Goal: Task Accomplishment & Management: Manage account settings

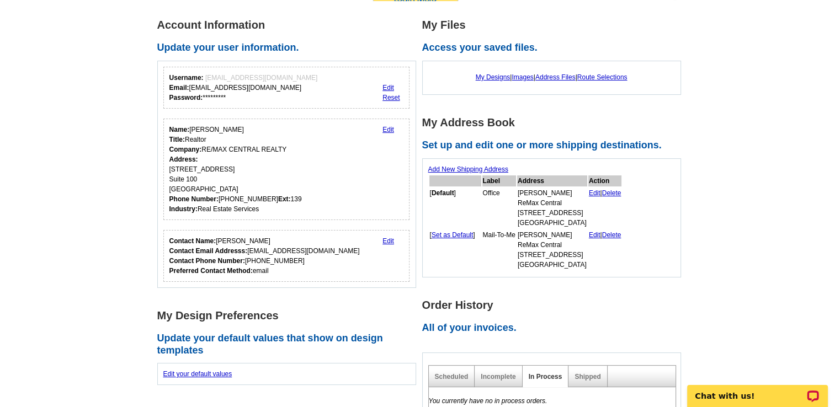
scroll to position [156, 0]
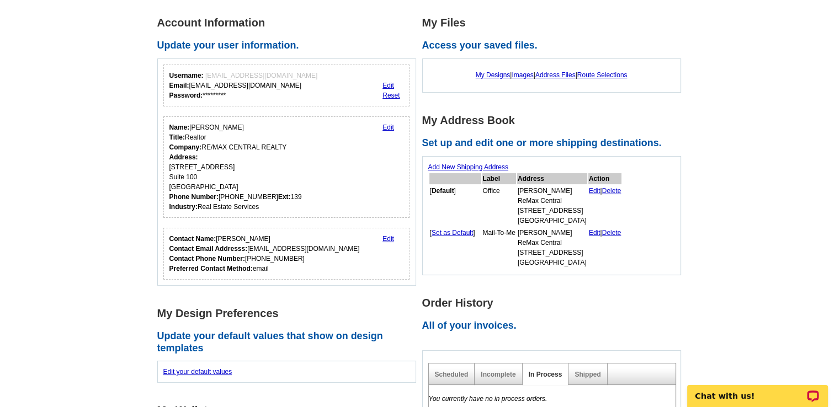
click at [388, 125] on link "Edit" at bounding box center [388, 128] width 12 height 8
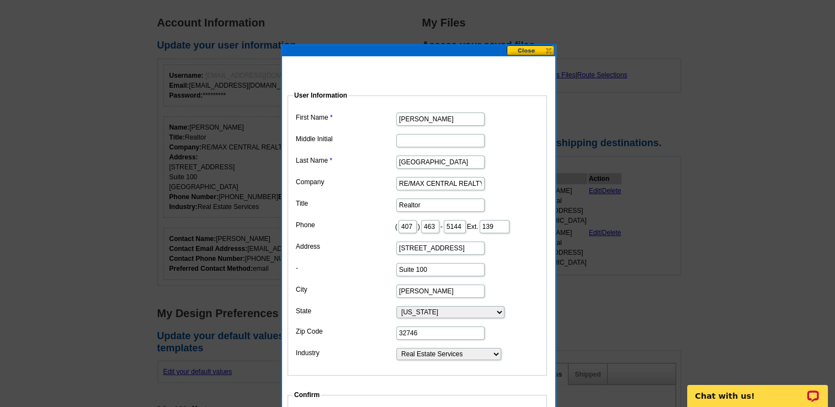
scroll to position [0, 0]
drag, startPoint x: 482, startPoint y: 181, endPoint x: 353, endPoint y: 173, distance: 129.9
click at [353, 174] on dd "RE/MAX CENTRAL REALTY" at bounding box center [417, 182] width 248 height 17
type input "[PERSON_NAME] Realty"
type input "E"
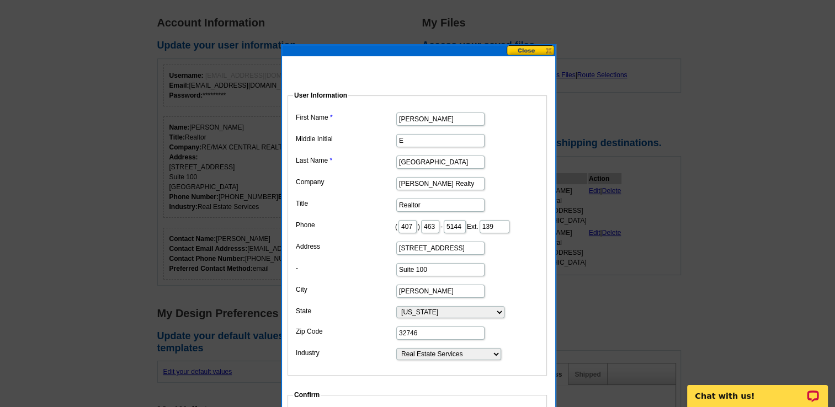
drag, startPoint x: 463, startPoint y: 262, endPoint x: 388, endPoint y: 252, distance: 75.2
click at [388, 252] on dl "First Name Janet Middle Initial E Last Name Mansfield Company Charles Rutenberg…" at bounding box center [417, 236] width 248 height 252
drag, startPoint x: 416, startPoint y: 241, endPoint x: 354, endPoint y: 243, distance: 61.3
click at [354, 235] on dd "( 407 ) 463 - 5144 Ext. 139" at bounding box center [417, 225] width 248 height 17
drag, startPoint x: 458, startPoint y: 261, endPoint x: 335, endPoint y: 249, distance: 123.1
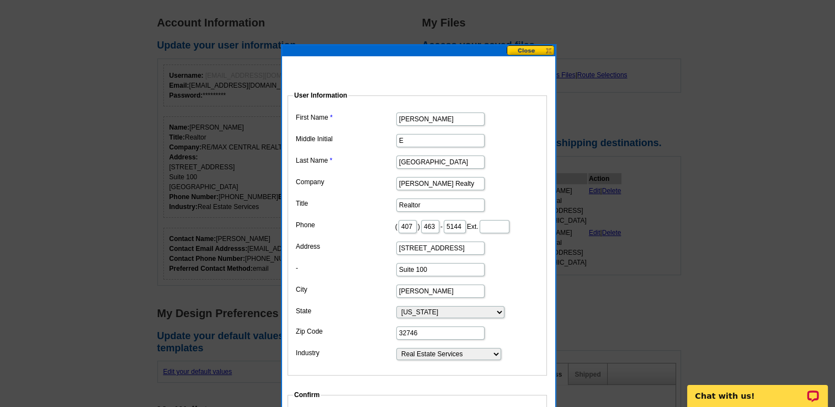
click at [335, 249] on dl "First Name Janet Middle Initial E Last Name Mansfield Company Charles Rutenberg…" at bounding box center [417, 236] width 248 height 252
drag, startPoint x: 425, startPoint y: 280, endPoint x: 292, endPoint y: 276, distance: 133.0
click at [292, 276] on fieldset "User Information First Name Janet Middle Initial E Last Name Mansfield Company …" at bounding box center [416, 232] width 259 height 285
drag, startPoint x: 437, startPoint y: 303, endPoint x: 299, endPoint y: 273, distance: 141.2
click at [305, 276] on dl "First Name Janet Middle Initial E Last Name Mansfield Company Charles Rutenberg…" at bounding box center [417, 236] width 248 height 252
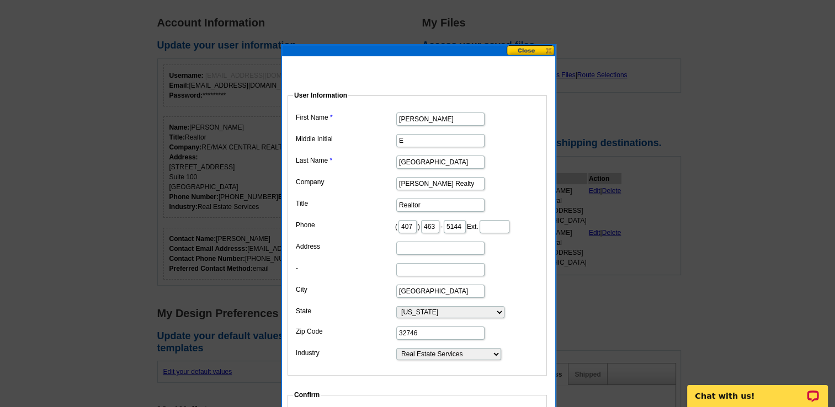
type input "Winter Park"
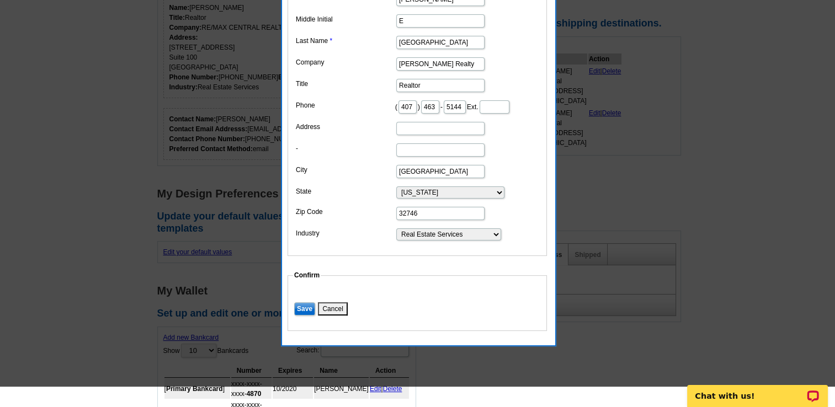
scroll to position [284, 0]
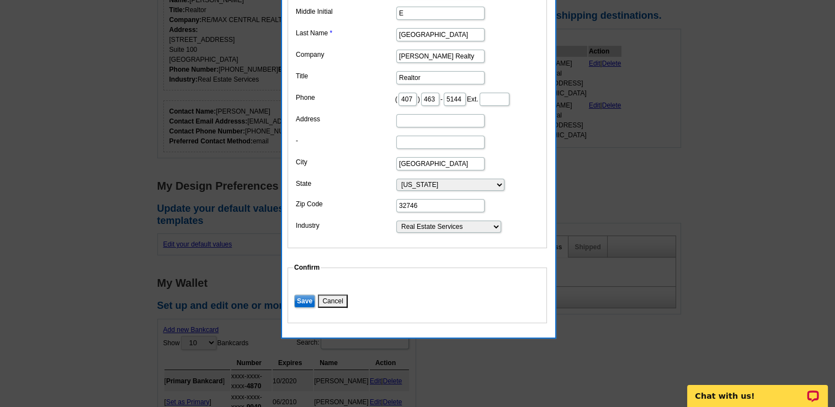
drag, startPoint x: 422, startPoint y: 218, endPoint x: 408, endPoint y: 217, distance: 13.3
click at [408, 212] on input "32746" at bounding box center [440, 205] width 88 height 13
type input "32789"
click at [434, 127] on input "Address" at bounding box center [440, 120] width 88 height 13
type input "631 S Orlando Ave."
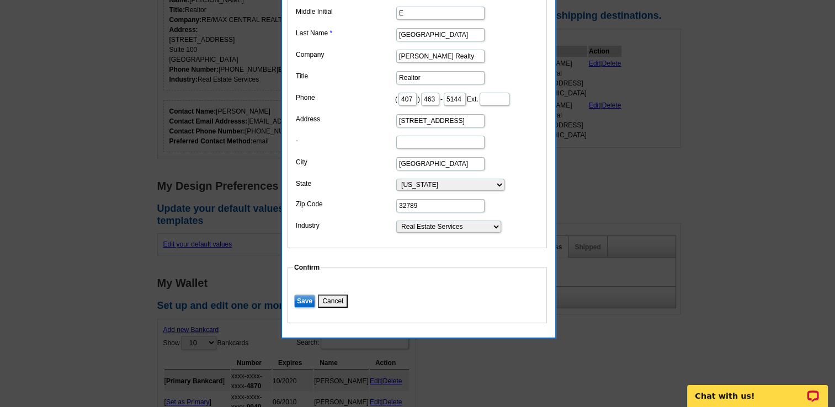
click at [418, 149] on input "-" at bounding box center [440, 142] width 88 height 13
type input "Suite 200"
click at [303, 308] on input "Save" at bounding box center [304, 301] width 21 height 13
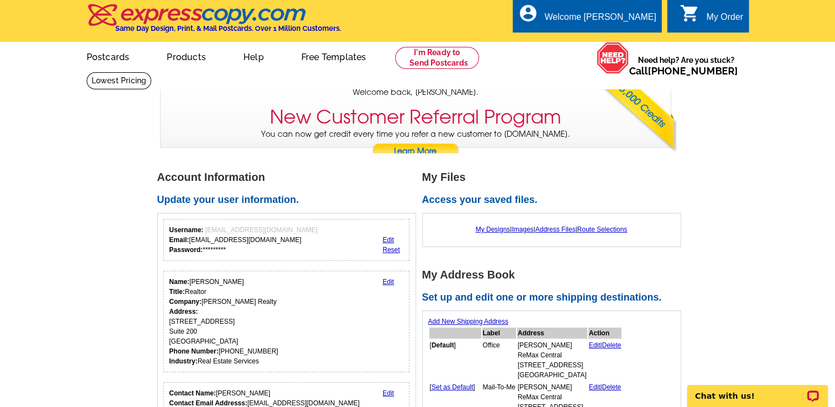
scroll to position [0, 0]
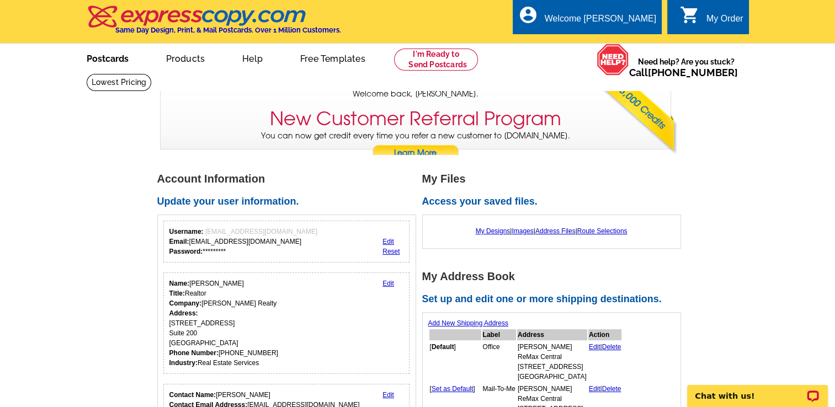
click at [110, 55] on link "Postcards" at bounding box center [107, 58] width 77 height 26
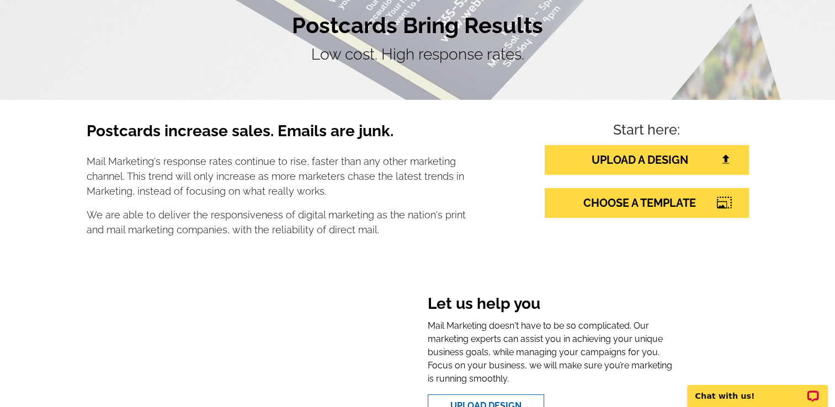
scroll to position [92, 0]
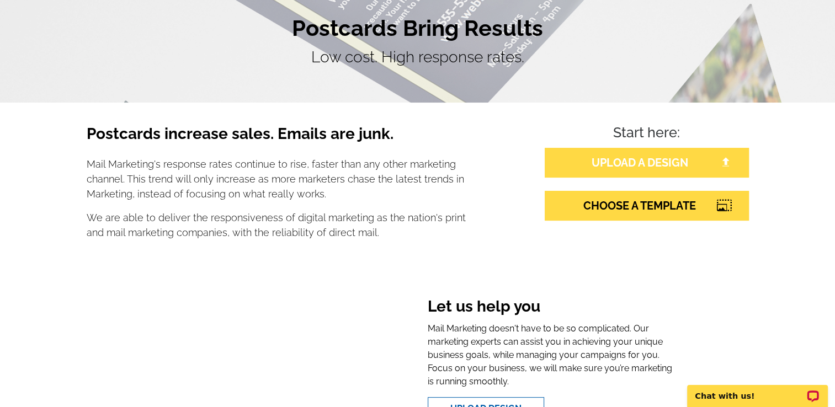
click at [653, 165] on link "UPLOAD A DESIGN" at bounding box center [647, 163] width 204 height 30
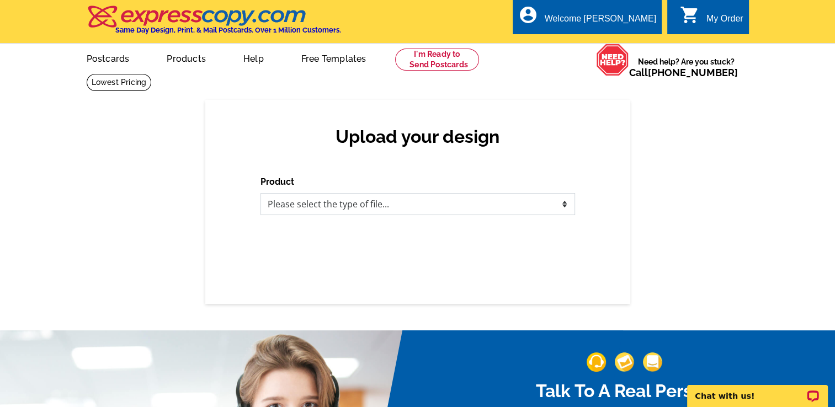
click at [568, 204] on select "Please select the type of file... Postcards Business Cards Letters and flyers G…" at bounding box center [417, 204] width 315 height 22
select select "1"
click at [260, 194] on select "Please select the type of file... Postcards Business Cards Letters and flyers G…" at bounding box center [417, 204] width 315 height 22
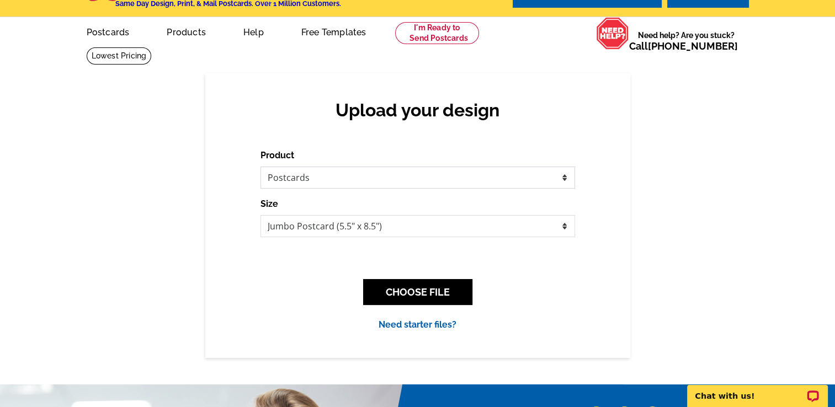
scroll to position [71, 0]
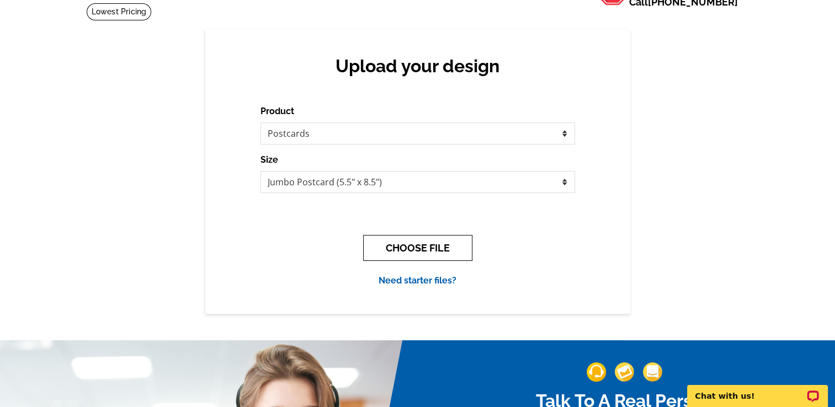
click at [429, 248] on button "CHOOSE FILE" at bounding box center [417, 248] width 109 height 26
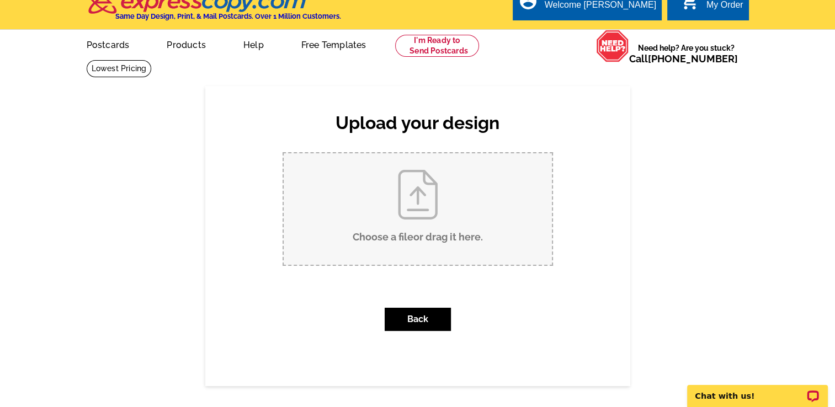
scroll to position [0, 0]
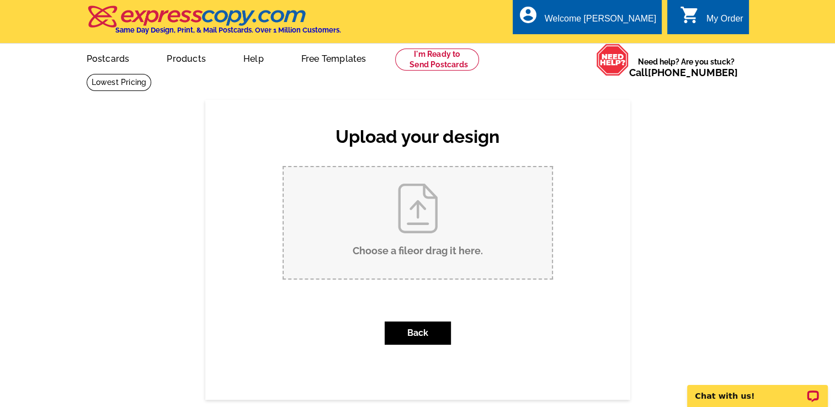
click at [420, 220] on input "Choose a file or drag it here ." at bounding box center [418, 222] width 268 height 111
click at [105, 60] on link "Postcards" at bounding box center [107, 58] width 77 height 26
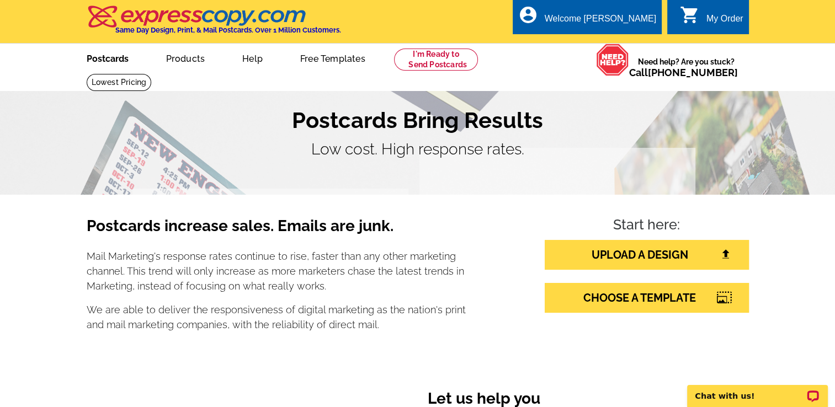
click at [114, 56] on link "Postcards" at bounding box center [107, 58] width 77 height 26
click at [629, 253] on link "UPLOAD A DESIGN" at bounding box center [647, 255] width 204 height 30
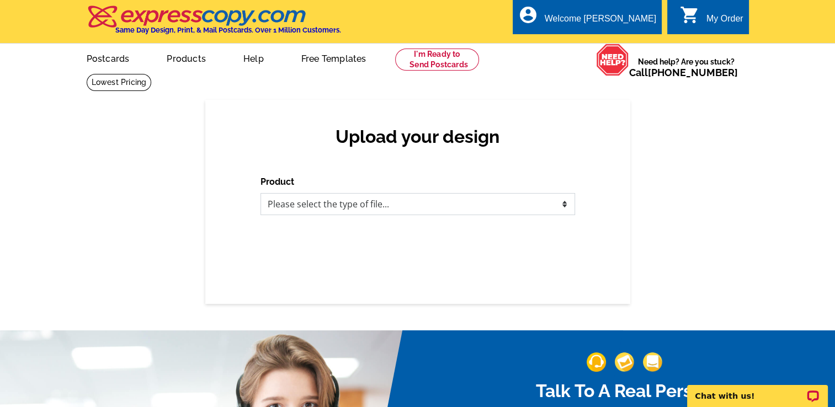
click at [564, 205] on select "Please select the type of file... Postcards Business Cards Letters and flyers G…" at bounding box center [417, 204] width 315 height 22
select select "1"
click at [260, 194] on select "Please select the type of file... Postcards Business Cards Letters and flyers G…" at bounding box center [417, 204] width 315 height 22
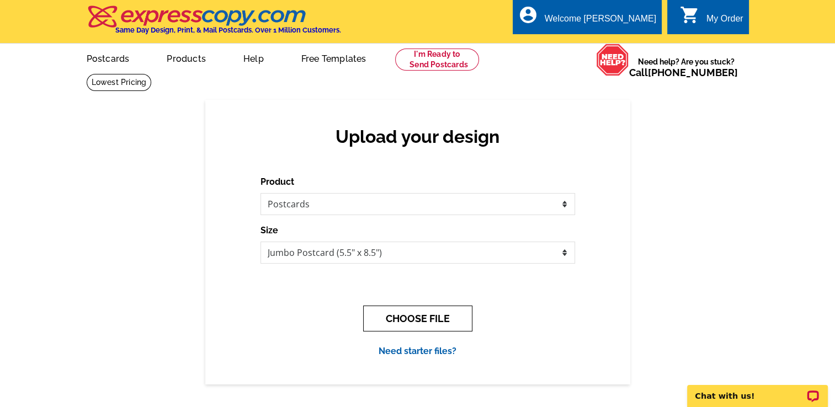
click at [425, 330] on button "CHOOSE FILE" at bounding box center [417, 319] width 109 height 26
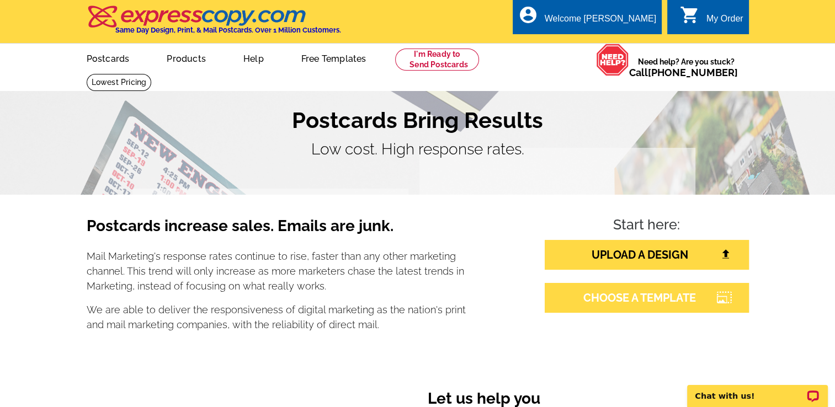
click at [627, 298] on link "CHOOSE A TEMPLATE" at bounding box center [647, 298] width 204 height 30
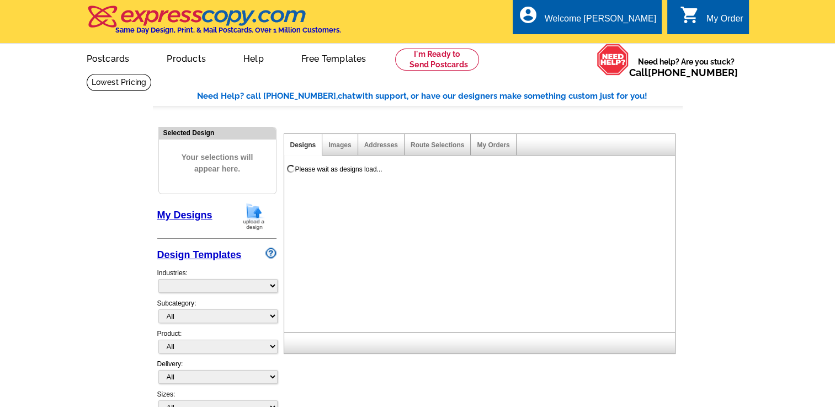
select select "785"
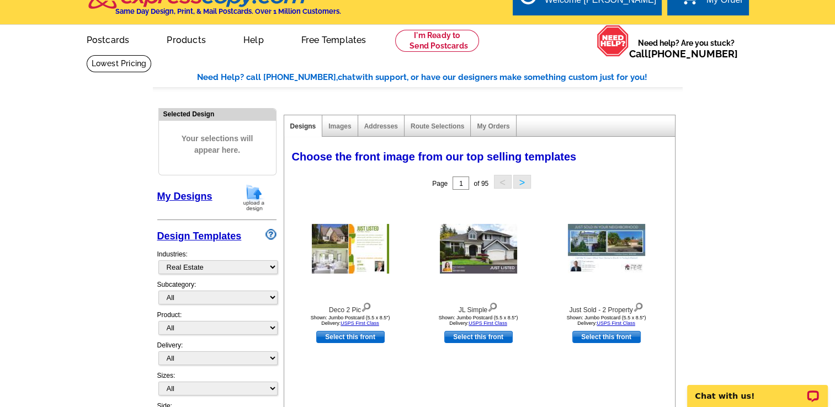
scroll to position [18, 0]
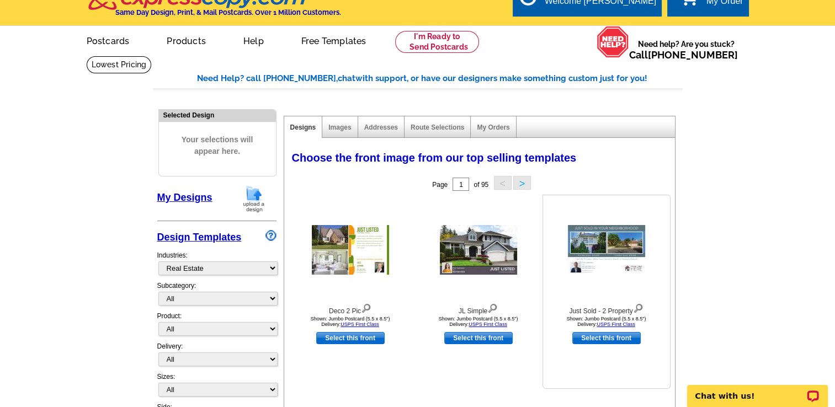
click at [606, 340] on link "Select this front" at bounding box center [606, 338] width 68 height 12
select select "2"
select select "back"
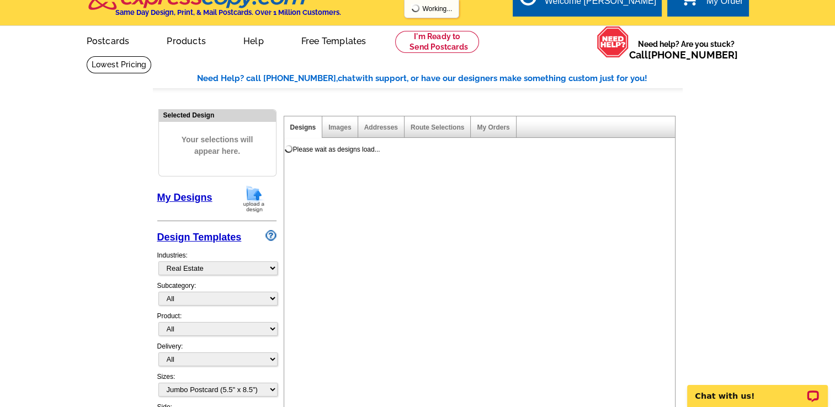
scroll to position [0, 0]
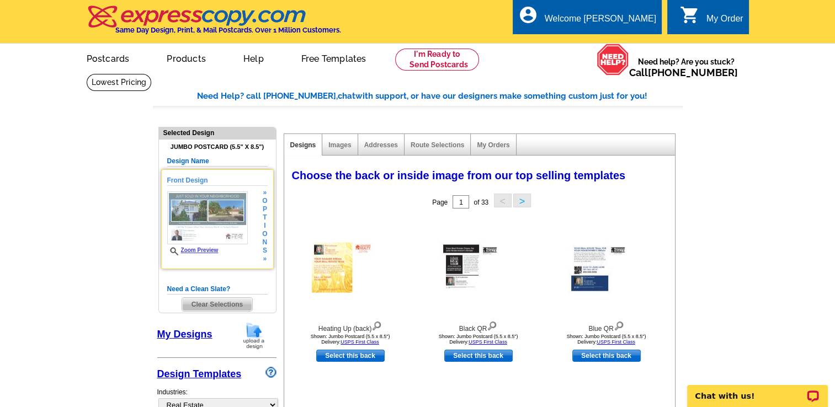
click at [205, 211] on img at bounding box center [207, 217] width 81 height 53
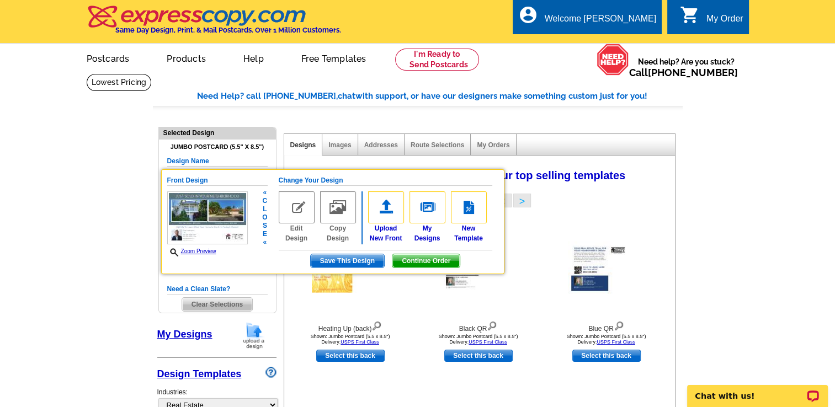
click at [190, 211] on img at bounding box center [207, 217] width 81 height 53
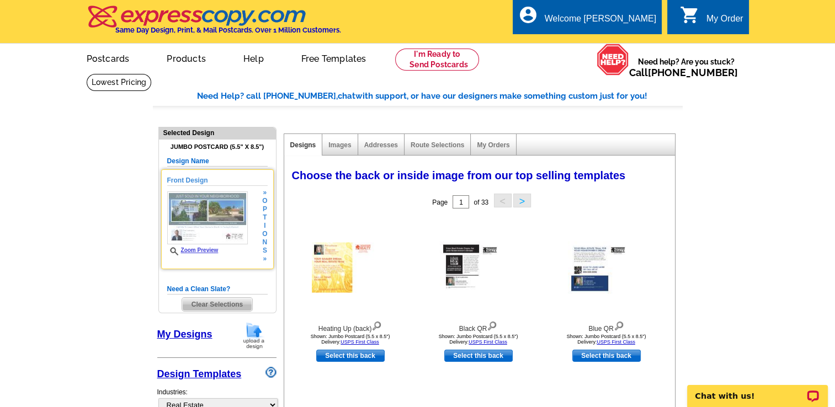
click at [200, 249] on link "Zoom Preview" at bounding box center [192, 250] width 51 height 6
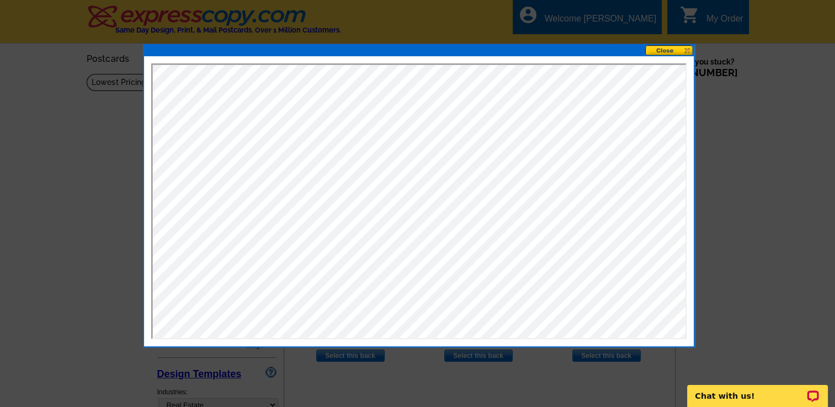
click at [675, 51] on button at bounding box center [669, 50] width 49 height 10
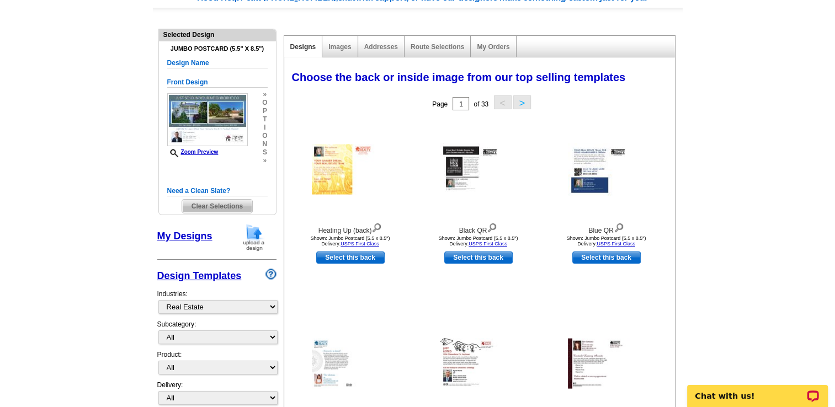
scroll to position [97, 0]
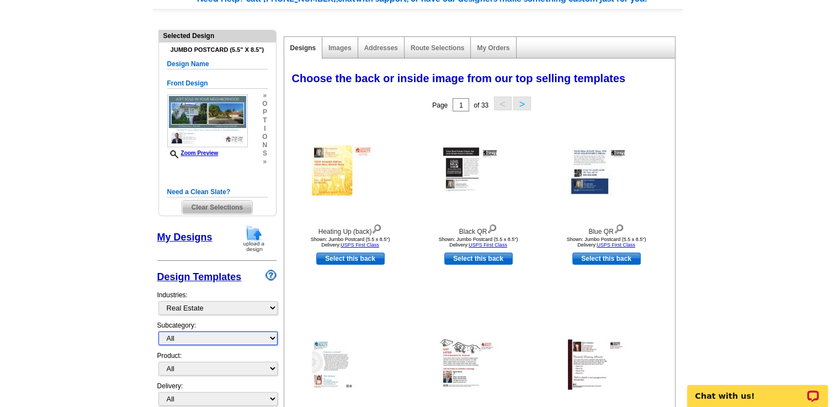
click at [271, 338] on select "All RE/MAX® Referrals [PERSON_NAME]® Berkshire Hathaway Home Services Century 2…" at bounding box center [217, 339] width 119 height 14
select select "789"
click at [158, 332] on select "All RE/MAX® Referrals [PERSON_NAME]® Berkshire Hathaway Home Services Century 2…" at bounding box center [217, 339] width 119 height 14
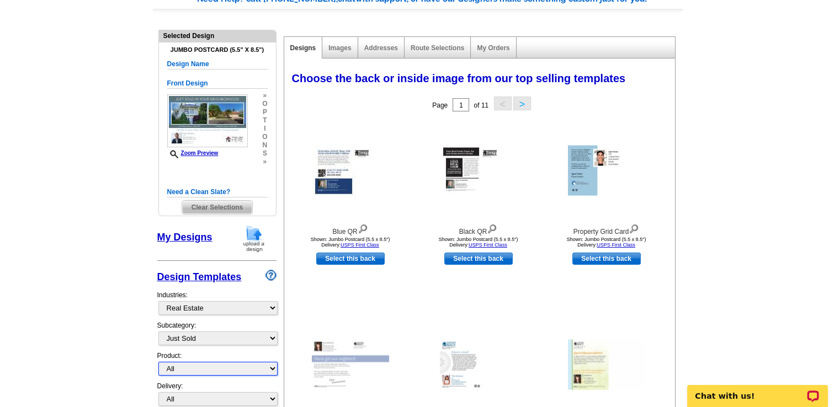
click at [269, 369] on select "All Postcards Letters and flyers Business Cards Door Hangers Greeting Cards" at bounding box center [217, 369] width 119 height 14
select select "1"
click at [158, 362] on select "All Postcards Letters and flyers Business Cards Door Hangers Greeting Cards" at bounding box center [217, 369] width 119 height 14
select select
select select "front"
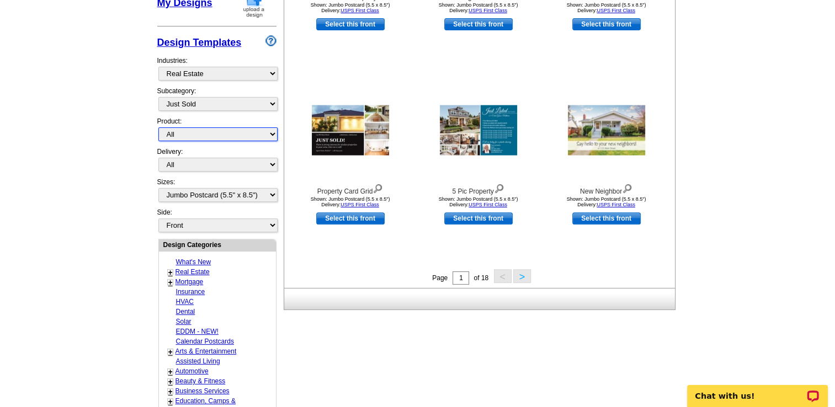
scroll to position [348, 0]
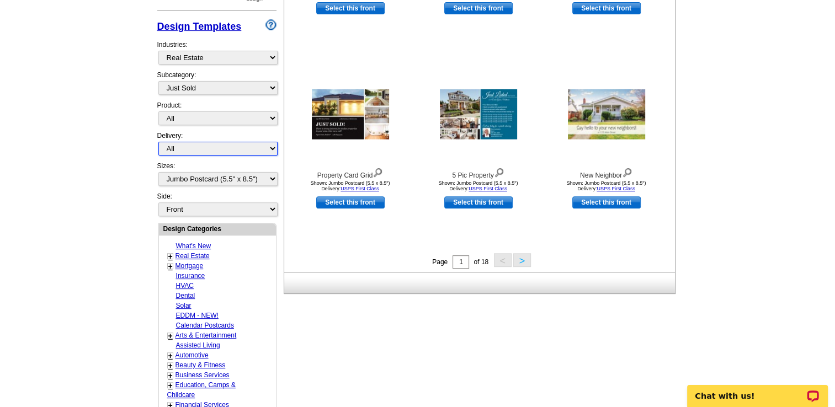
click at [269, 145] on select "All First Class Mail Shipped to Me EDDM Save 66% on Postage" at bounding box center [217, 149] width 119 height 14
select select "4"
click at [158, 142] on select "All First Class Mail Shipped to Me EDDM Save 66% on Postage" at bounding box center [217, 149] width 119 height 14
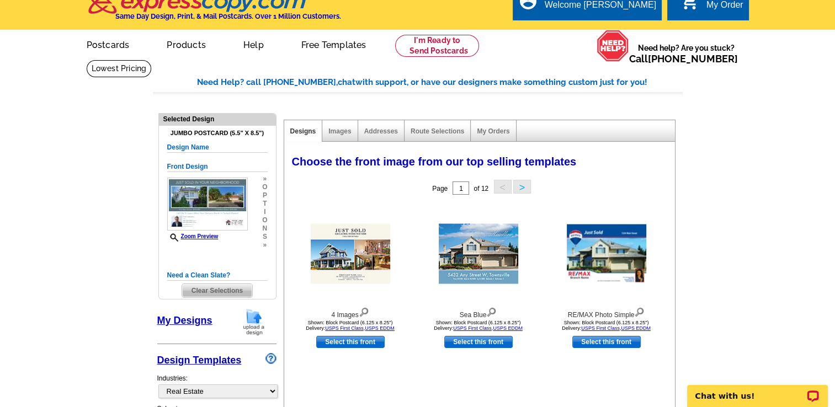
scroll to position [11, 0]
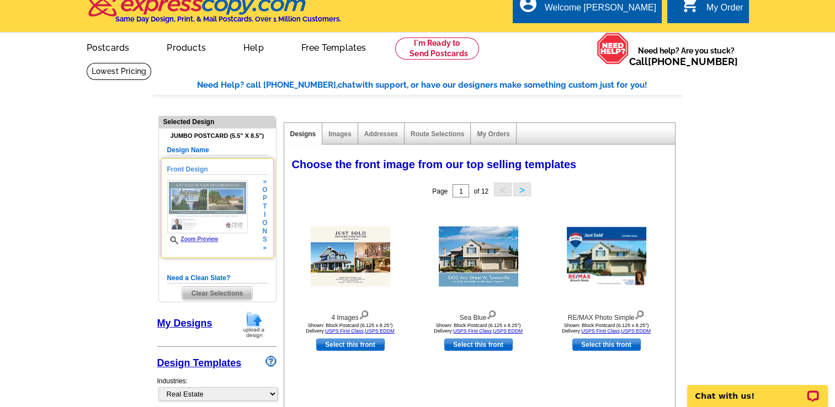
click at [196, 242] on link "Zoom Preview" at bounding box center [192, 239] width 51 height 6
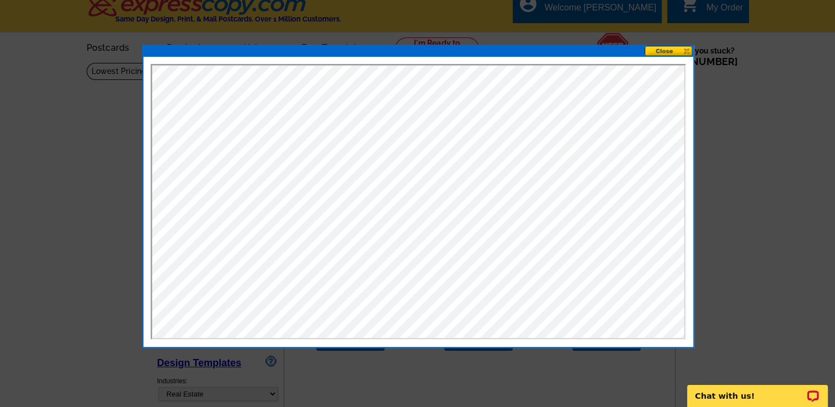
scroll to position [0, 0]
click at [665, 50] on button at bounding box center [669, 51] width 49 height 10
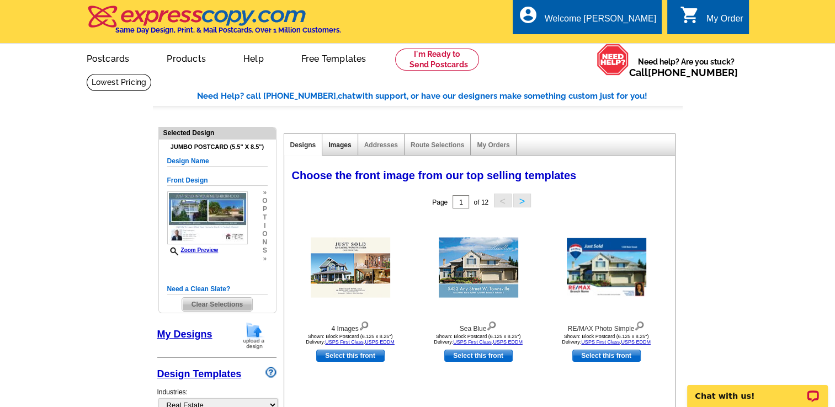
click at [332, 145] on link "Images" at bounding box center [339, 145] width 23 height 8
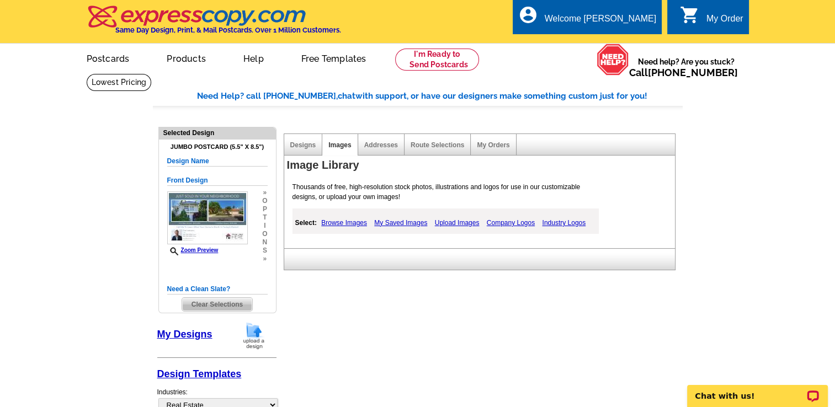
click at [518, 224] on link "Company Logos" at bounding box center [511, 222] width 54 height 13
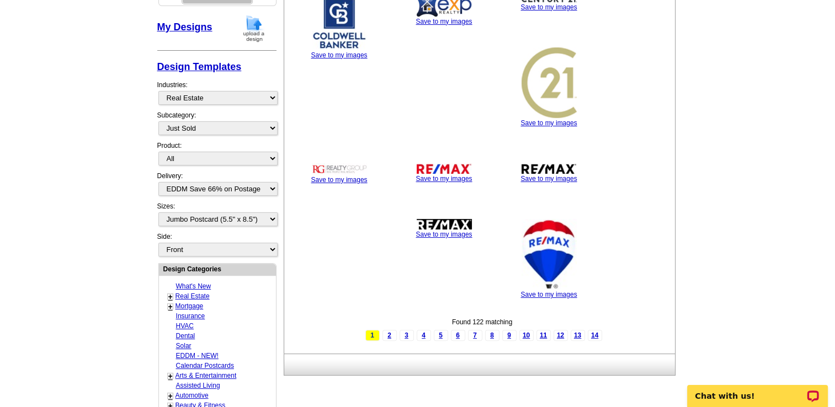
scroll to position [312, 0]
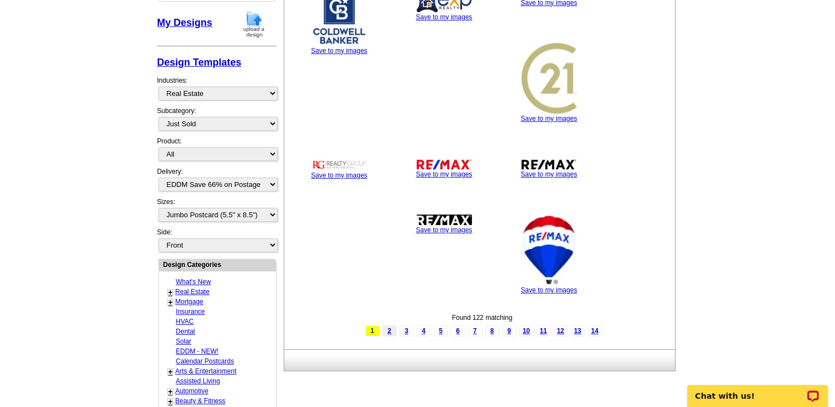
click at [391, 328] on link "2" at bounding box center [389, 331] width 14 height 11
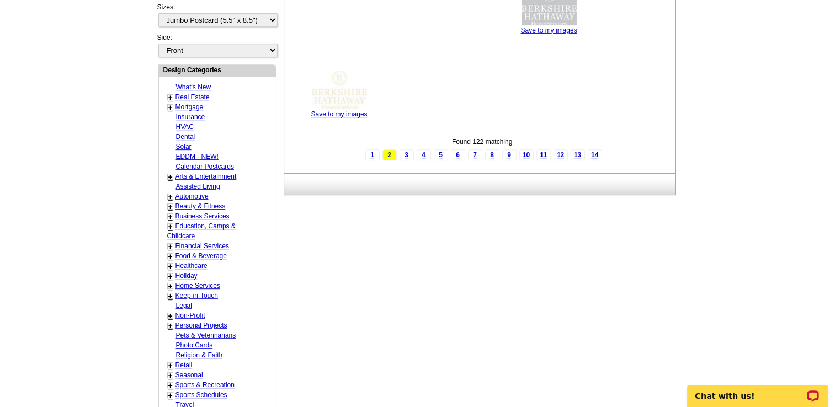
scroll to position [511, 0]
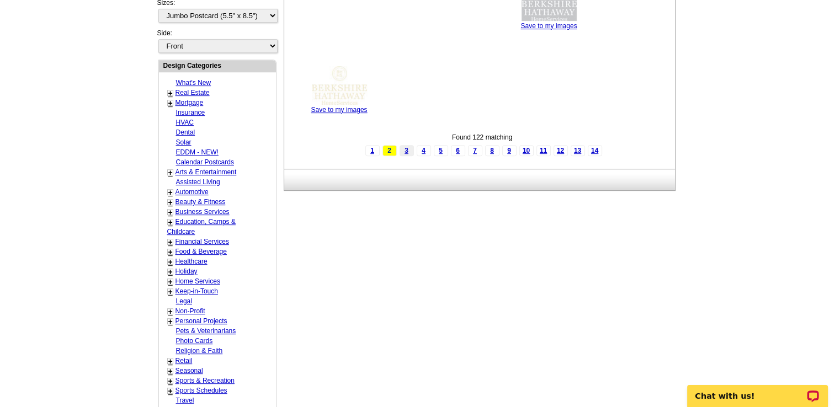
click at [404, 152] on link "3" at bounding box center [407, 150] width 14 height 11
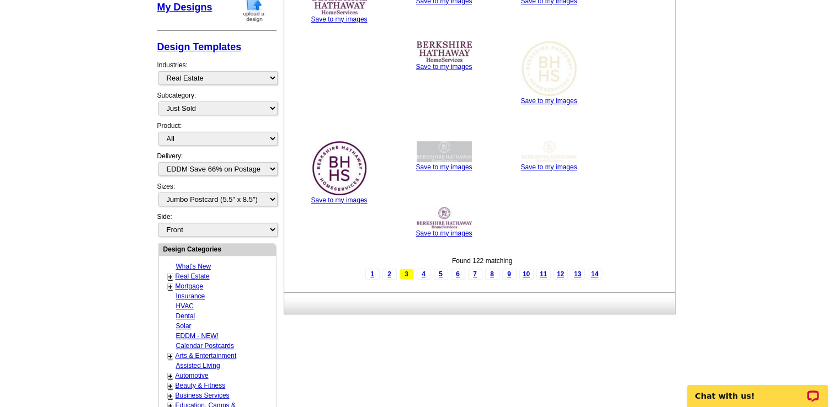
scroll to position [355, 0]
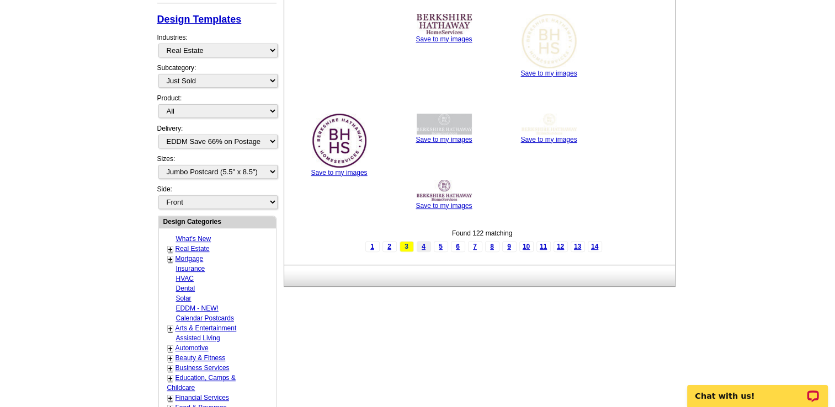
click at [424, 247] on link "4" at bounding box center [424, 246] width 14 height 11
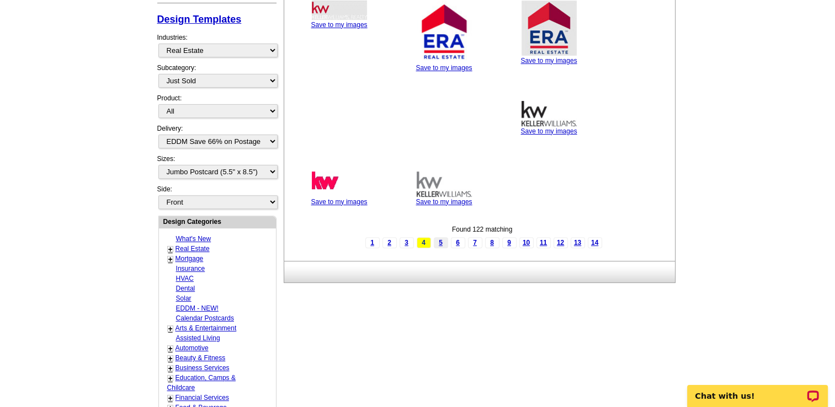
click at [439, 243] on link "5" at bounding box center [441, 242] width 14 height 11
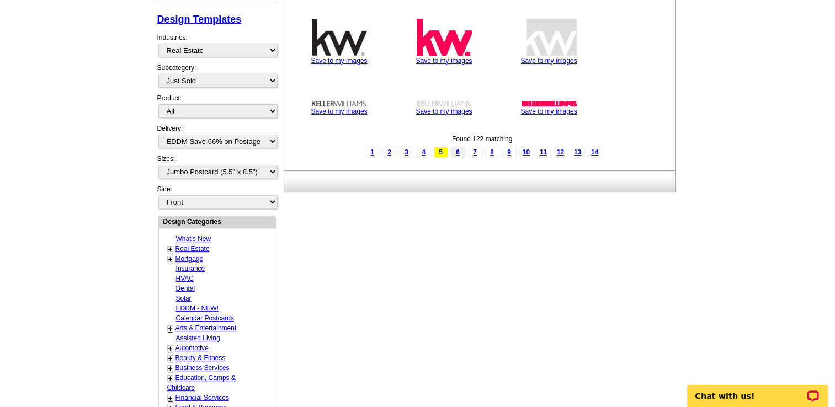
click at [459, 155] on link "6" at bounding box center [458, 152] width 14 height 11
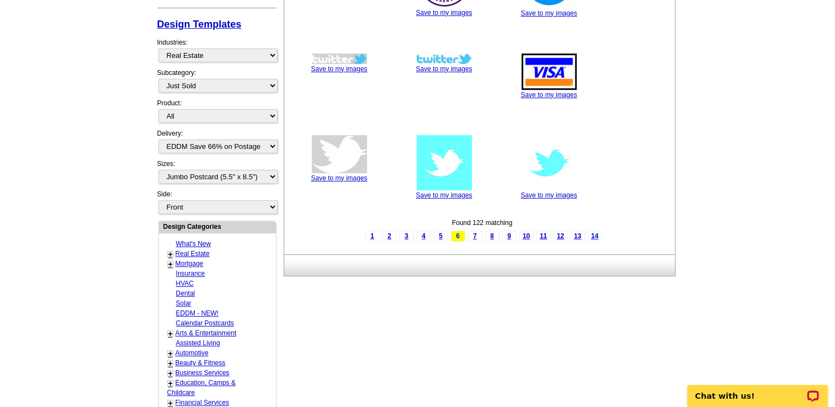
scroll to position [353, 0]
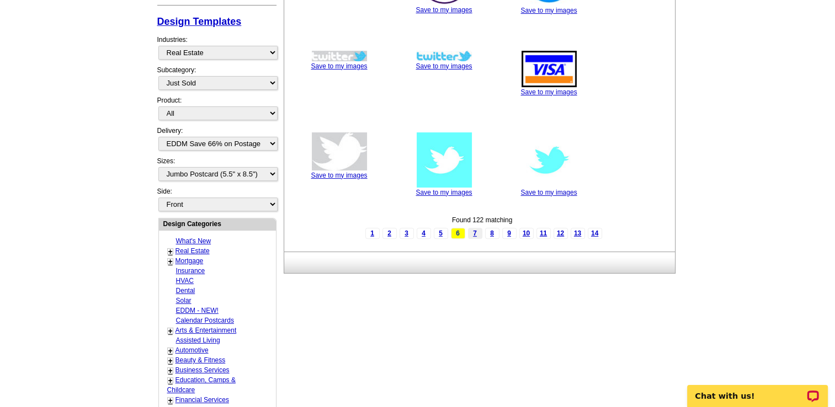
click at [473, 232] on link "7" at bounding box center [475, 233] width 14 height 11
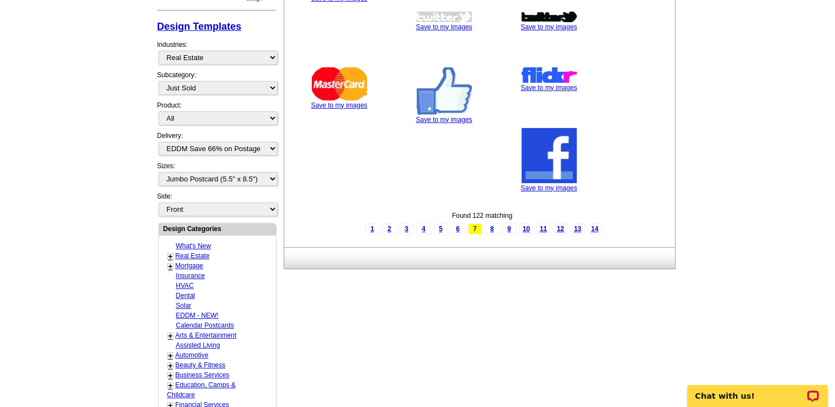
scroll to position [358, 0]
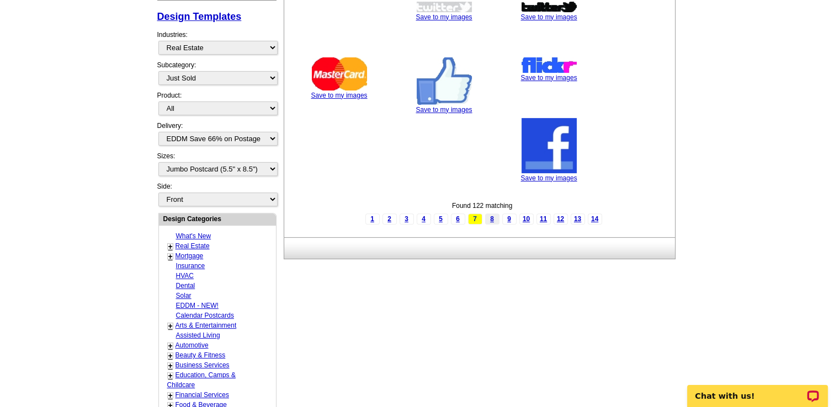
click at [491, 219] on link "8" at bounding box center [492, 219] width 14 height 11
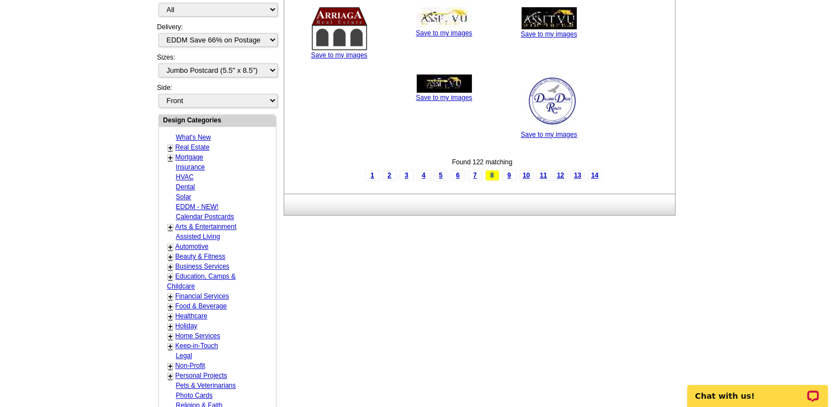
scroll to position [464, 0]
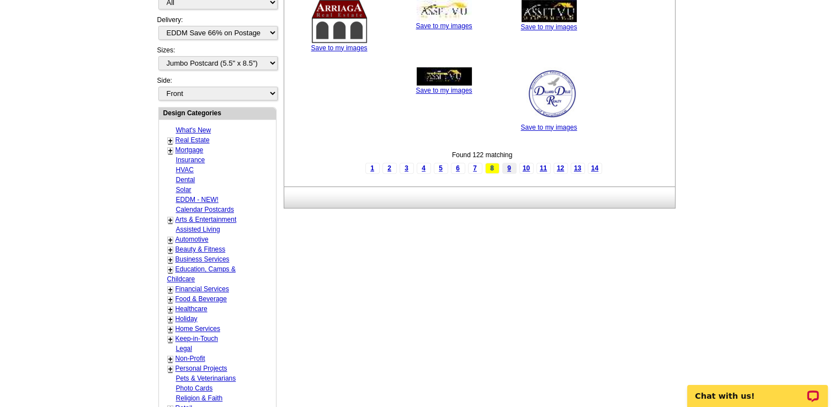
click at [505, 165] on link "9" at bounding box center [509, 168] width 14 height 11
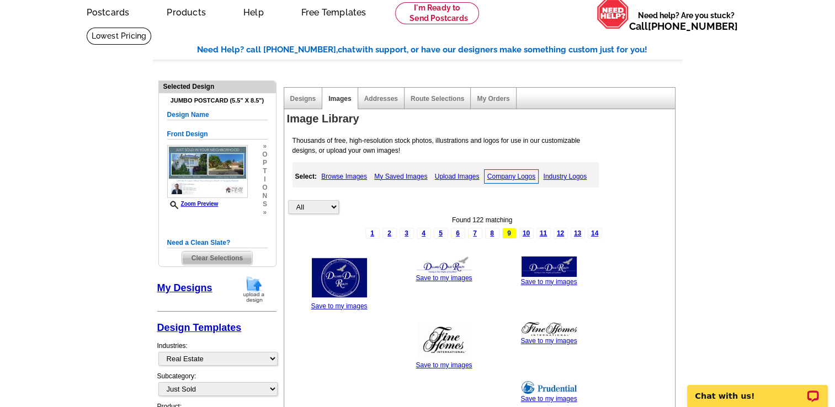
scroll to position [2, 0]
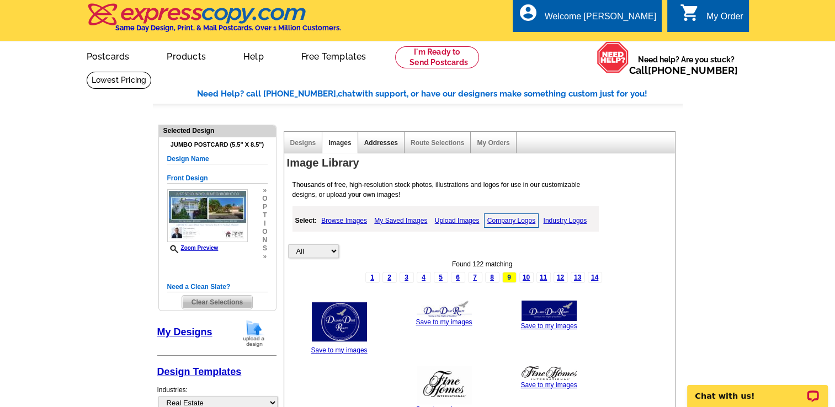
click at [369, 141] on link "Addresses" at bounding box center [381, 143] width 34 height 8
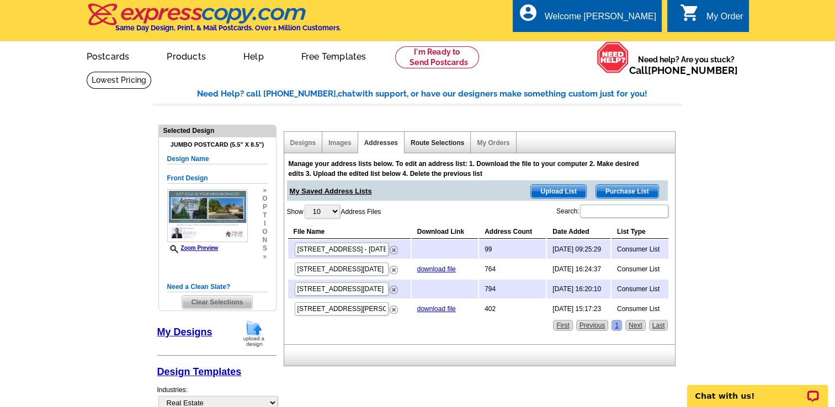
click at [428, 140] on link "Route Selections" at bounding box center [438, 143] width 54 height 8
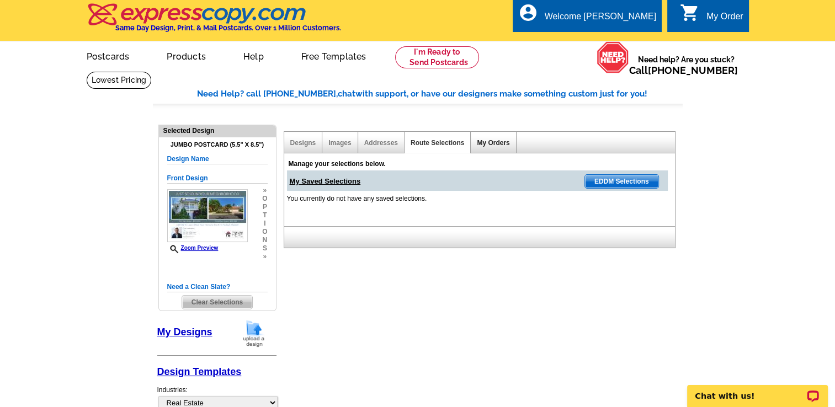
click at [497, 145] on link "My Orders" at bounding box center [493, 143] width 33 height 8
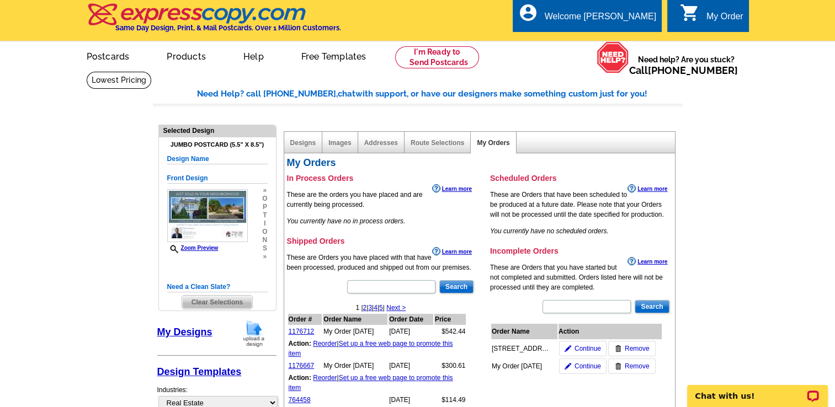
click at [351, 146] on div "Images" at bounding box center [339, 143] width 35 height 22
click at [439, 146] on link "Route Selections" at bounding box center [438, 143] width 54 height 8
click at [373, 140] on link "Addresses" at bounding box center [381, 143] width 34 height 8
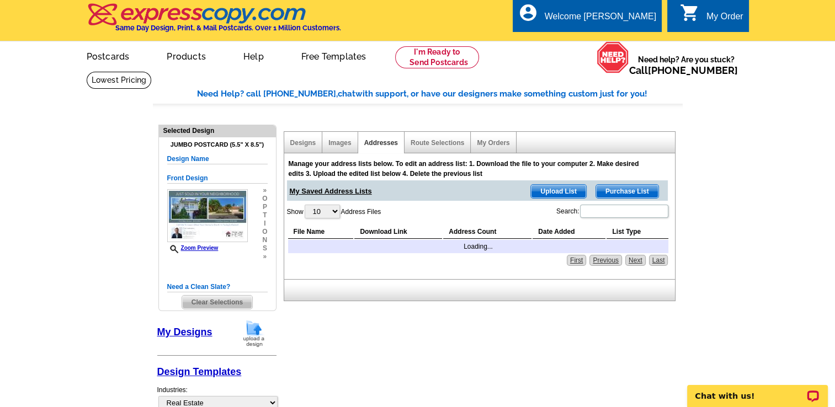
click at [329, 150] on div "Images" at bounding box center [339, 143] width 35 height 22
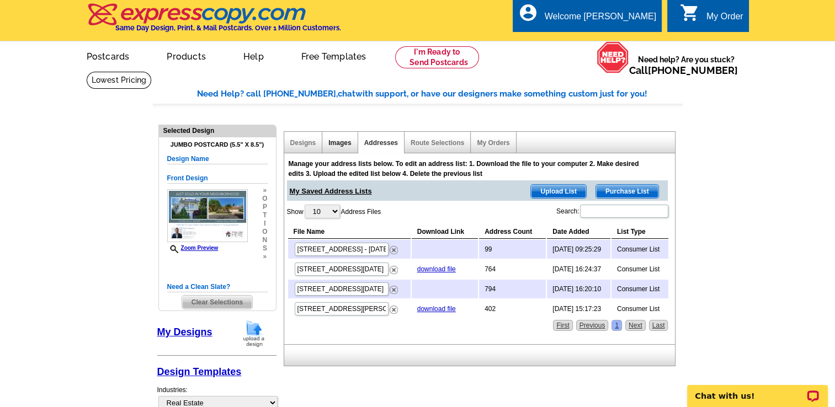
click at [335, 142] on link "Images" at bounding box center [339, 143] width 23 height 8
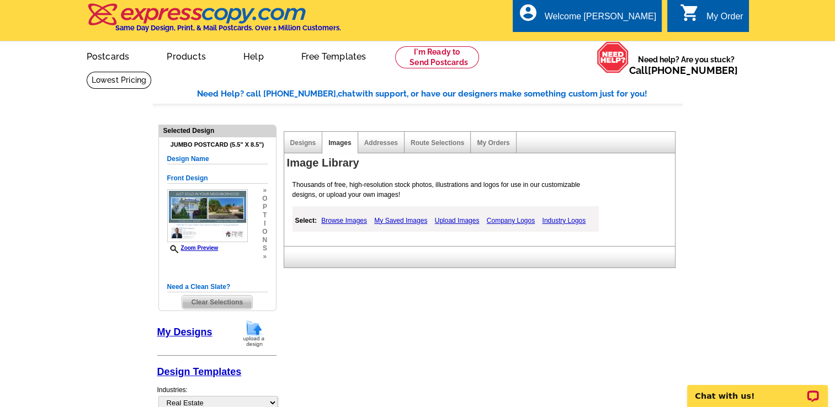
click at [339, 220] on link "Browse Images" at bounding box center [343, 220] width 51 height 13
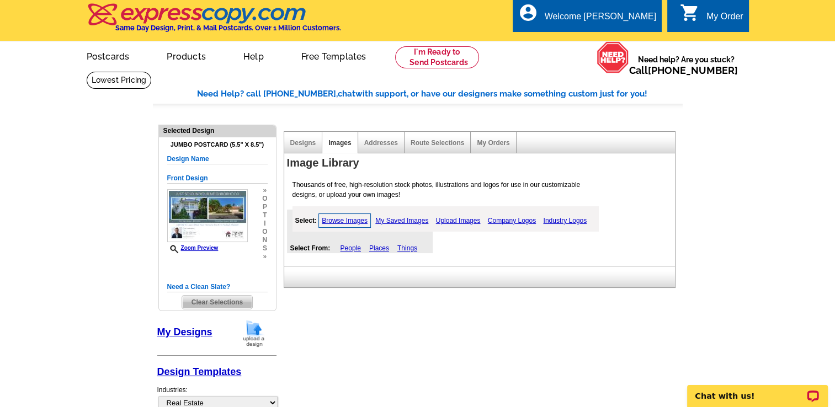
click at [407, 220] on link "My Saved Images" at bounding box center [401, 220] width 58 height 13
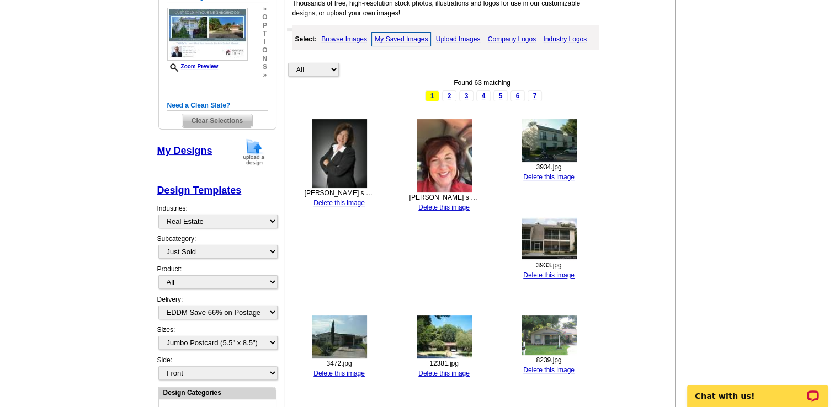
scroll to position [108, 0]
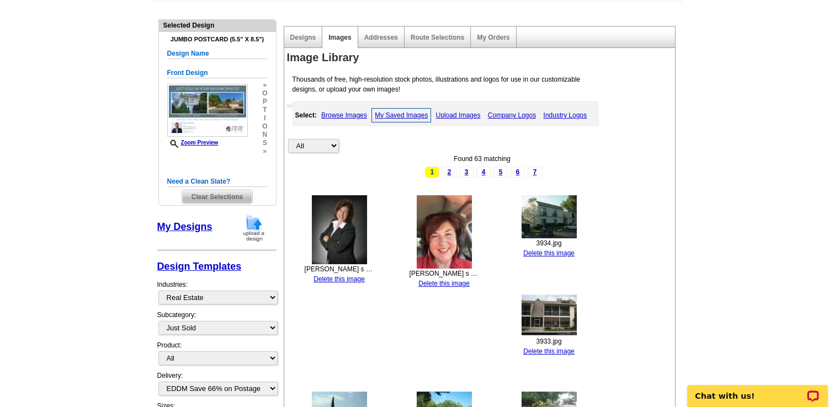
click at [338, 237] on img at bounding box center [339, 229] width 55 height 69
click at [335, 244] on img at bounding box center [339, 229] width 55 height 69
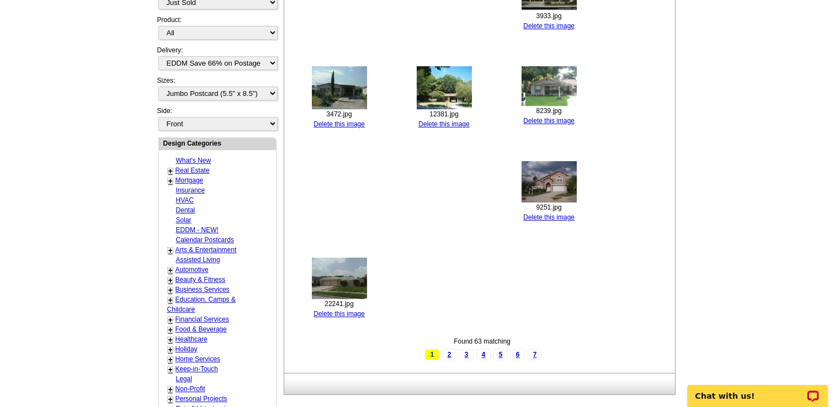
scroll to position [436, 0]
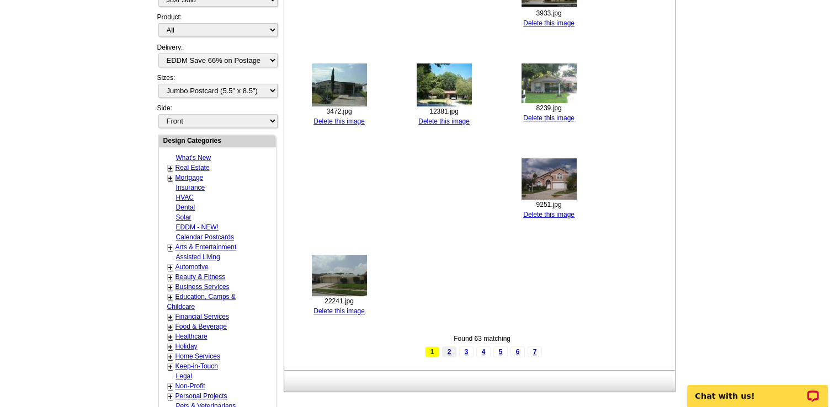
click at [452, 350] on link "2" at bounding box center [449, 352] width 14 height 11
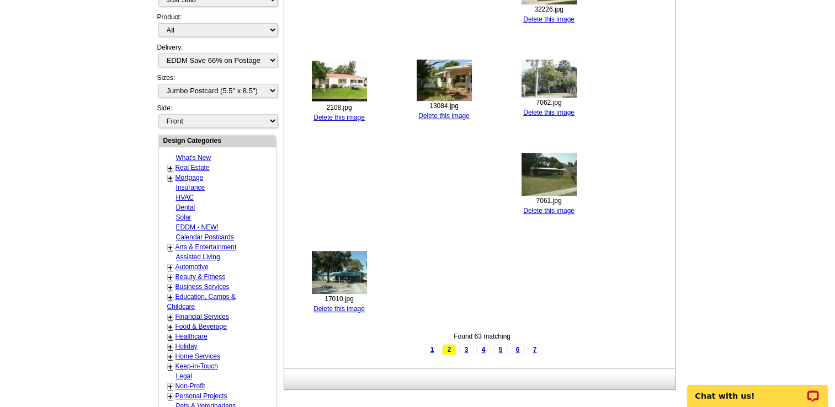
click at [473, 344] on div "Found 63 matching 1 2 3 4 5 6 7" at bounding box center [482, 344] width 391 height 24
click at [479, 350] on link "4" at bounding box center [483, 349] width 14 height 11
